Goal: Information Seeking & Learning: Learn about a topic

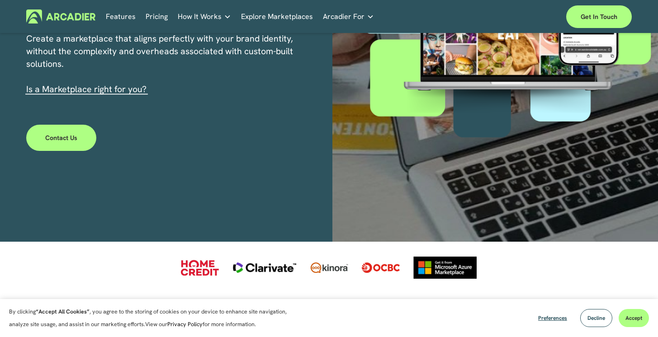
scroll to position [257, 0]
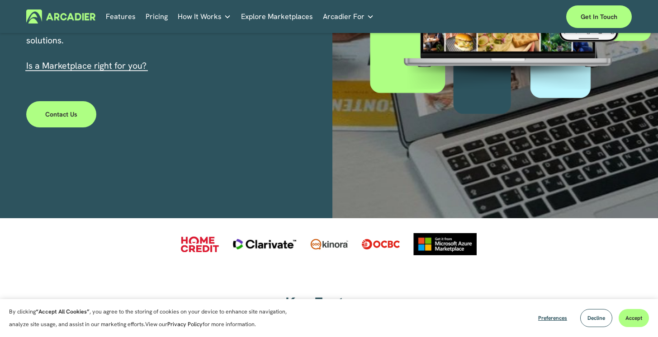
click at [590, 321] on span "Decline" at bounding box center [596, 318] width 18 height 7
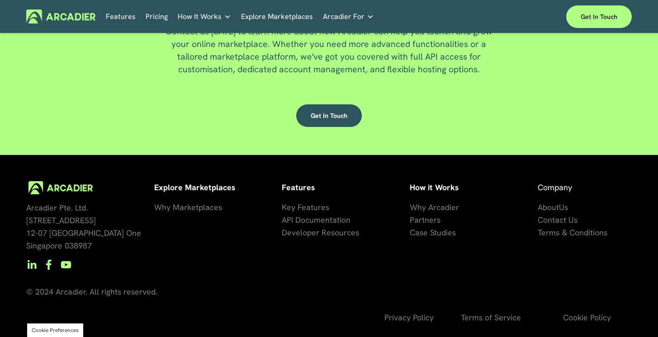
scroll to position [2330, 0]
click at [430, 220] on span "artners" at bounding box center [427, 220] width 26 height 10
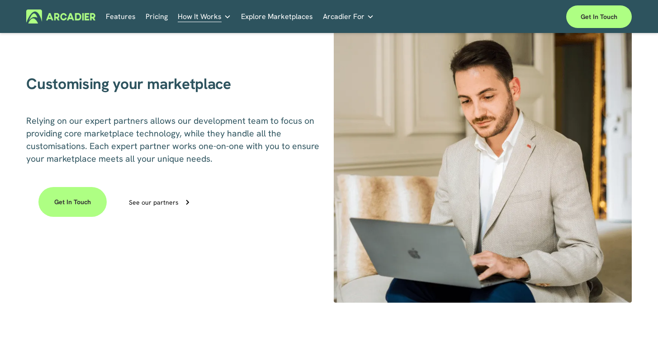
scroll to position [677, 0]
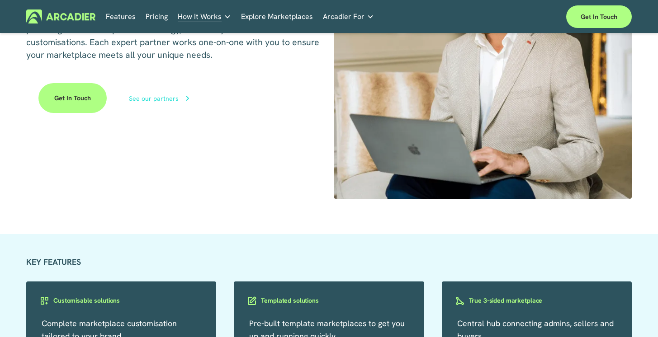
click at [165, 102] on div "See our partners" at bounding box center [154, 98] width 50 height 6
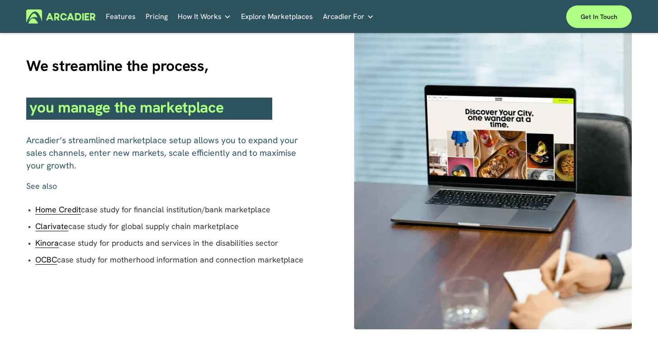
scroll to position [483, 0]
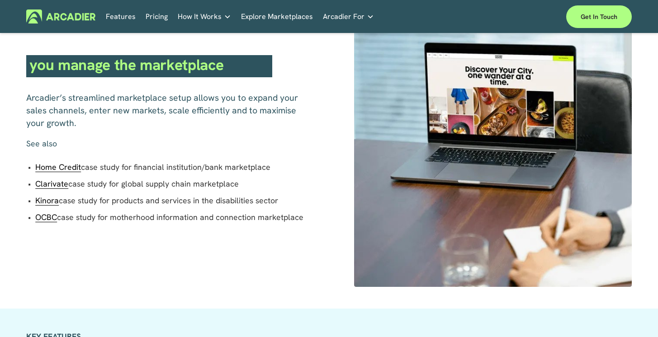
click at [70, 172] on span "Home Credit" at bounding box center [58, 167] width 46 height 10
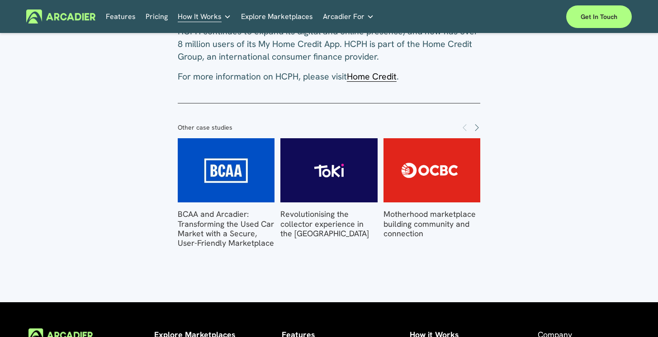
scroll to position [1248, 0]
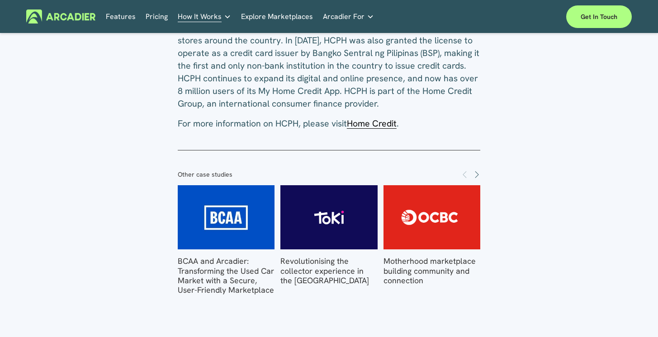
click at [379, 129] on span "Home Credit" at bounding box center [372, 123] width 50 height 11
click at [301, 250] on img at bounding box center [329, 217] width 135 height 65
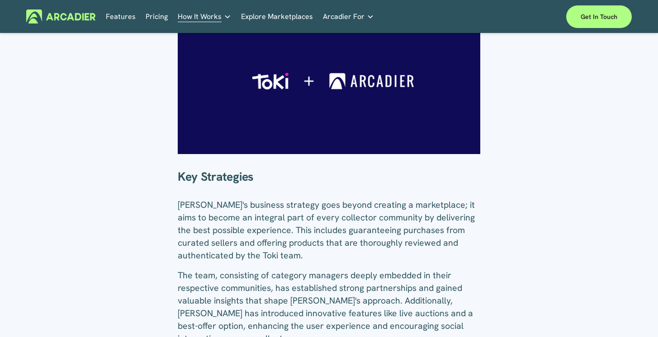
scroll to position [524, 0]
